Goal: Task Accomplishment & Management: Use online tool/utility

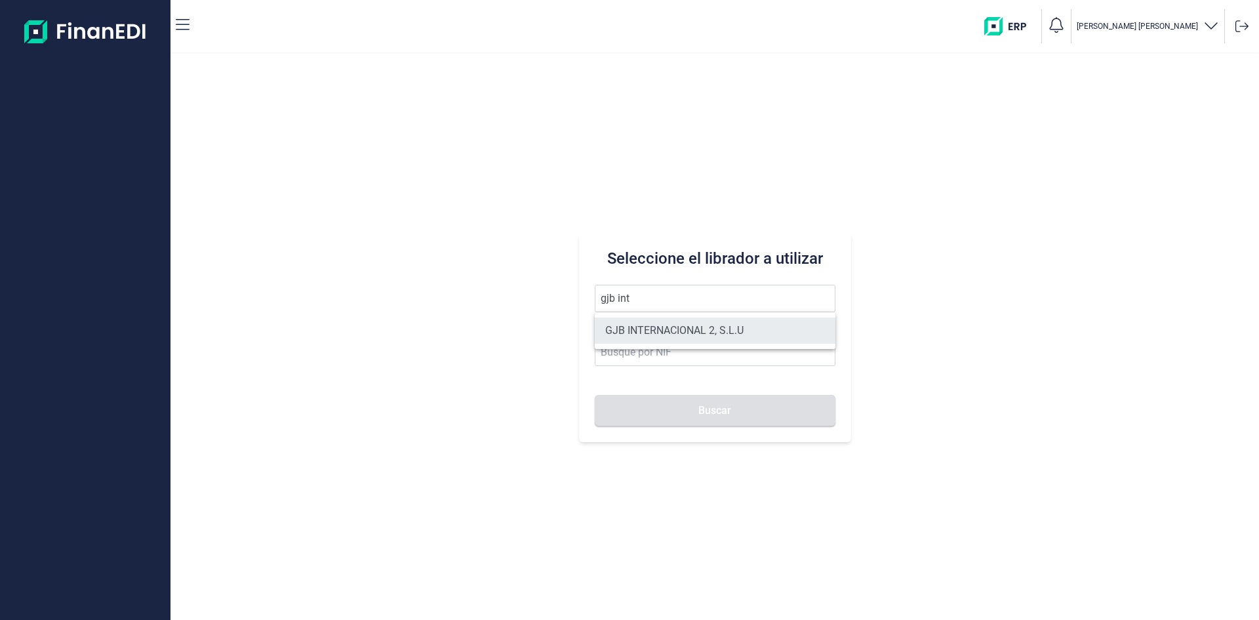
click at [693, 321] on li "GJB INTERNACIONAL 2, S.L.U" at bounding box center [715, 330] width 241 height 26
type input "GJB INTERNACIONAL 2, S.L.U"
type input "B05482971"
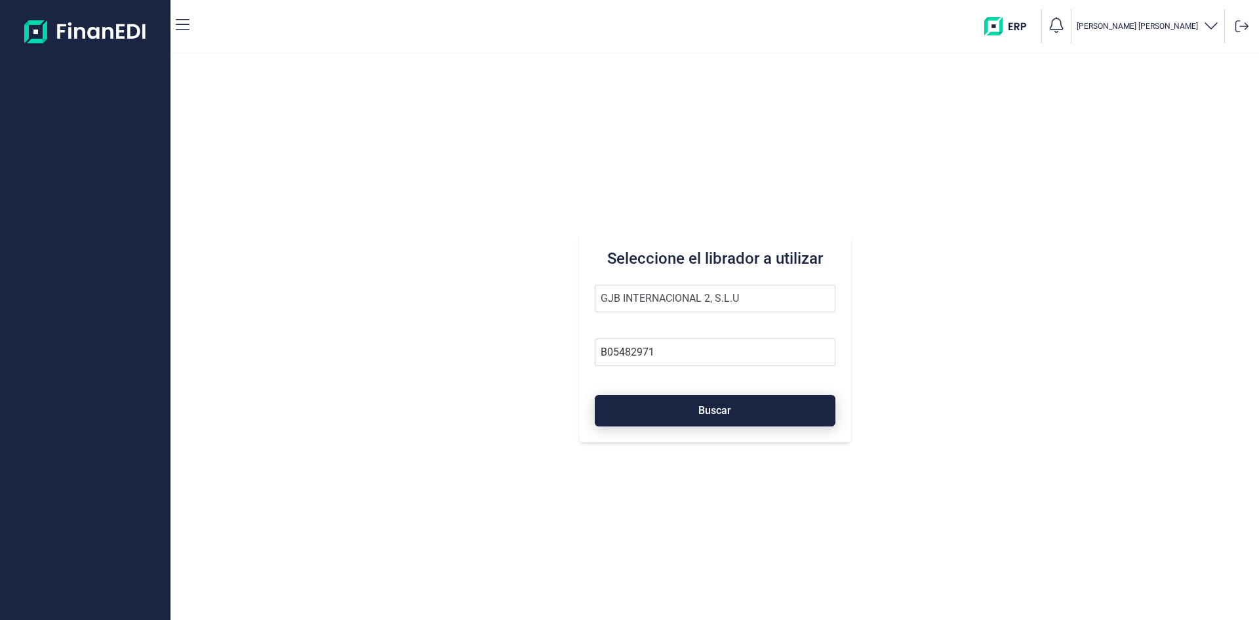
click at [734, 409] on button "Buscar" at bounding box center [715, 410] width 241 height 31
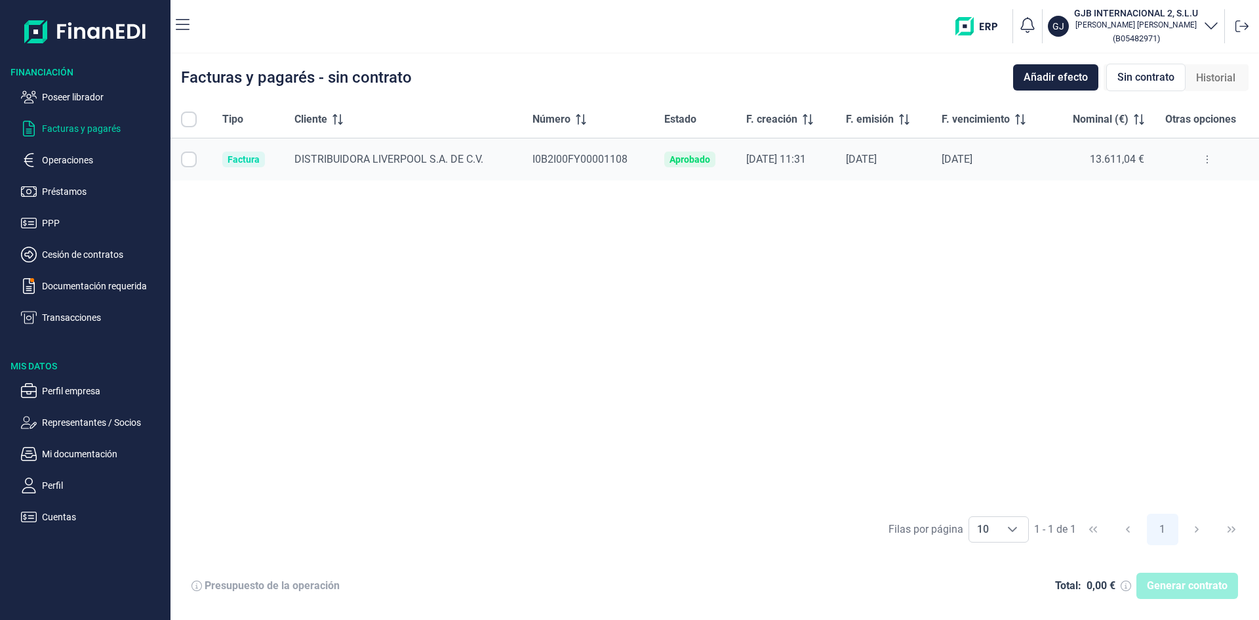
checkbox input "true"
